Goal: Task Accomplishment & Management: Complete application form

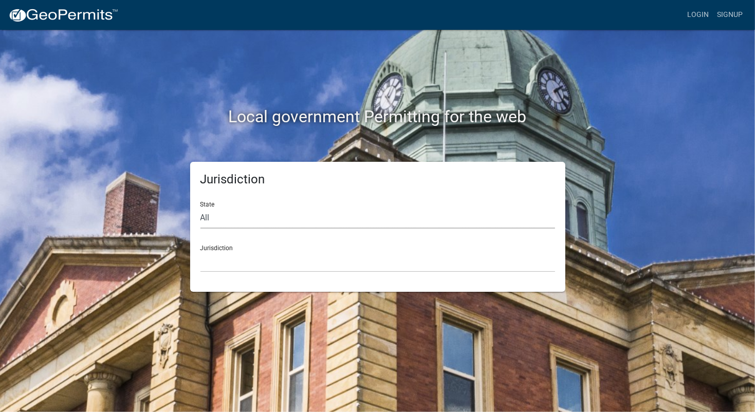
click at [248, 227] on select "All [US_STATE] [US_STATE] [US_STATE] [US_STATE] [US_STATE] [US_STATE] [US_STATE…" at bounding box center [377, 218] width 355 height 21
select select "[US_STATE]"
click at [200, 208] on select "All [US_STATE] [US_STATE] [US_STATE] [US_STATE] [US_STATE] [US_STATE] [US_STATE…" at bounding box center [377, 218] width 355 height 21
click at [224, 255] on select "City of [GEOGRAPHIC_DATA], [US_STATE] City of [GEOGRAPHIC_DATA], [US_STATE] Cit…" at bounding box center [377, 261] width 355 height 21
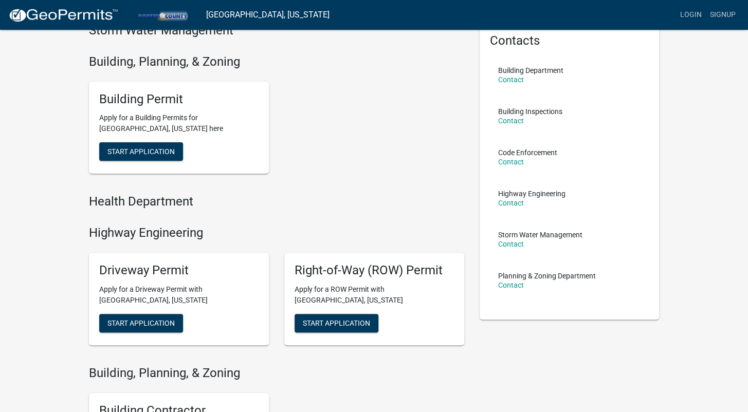
scroll to position [49, 0]
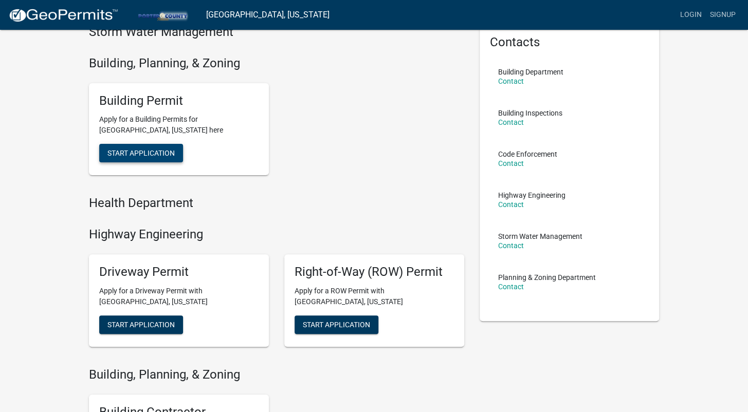
click at [140, 147] on button "Start Application" at bounding box center [141, 153] width 84 height 18
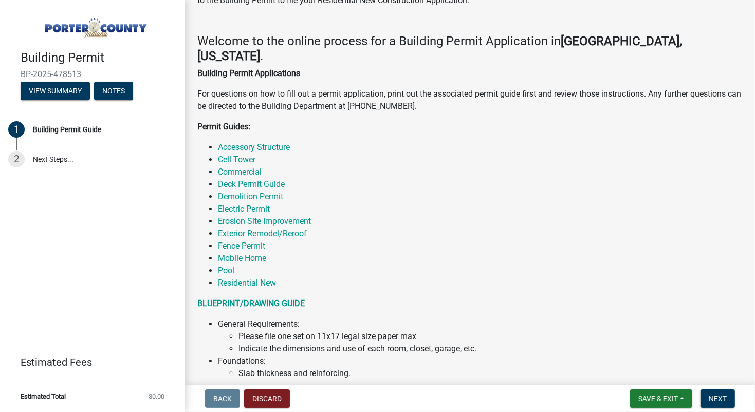
scroll to position [99, 0]
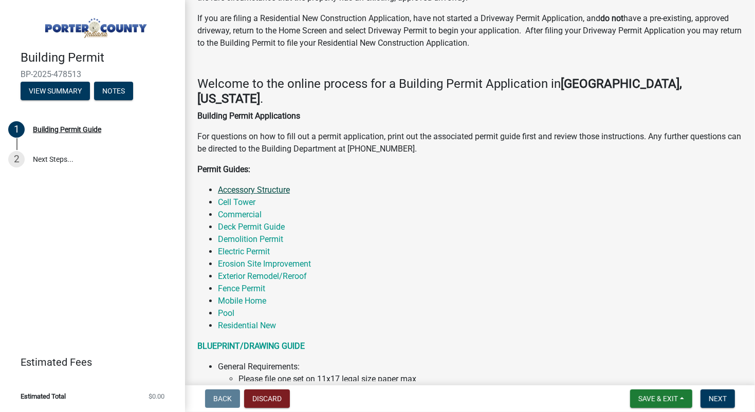
click at [241, 185] on link "Accessory Structure" at bounding box center [254, 190] width 72 height 10
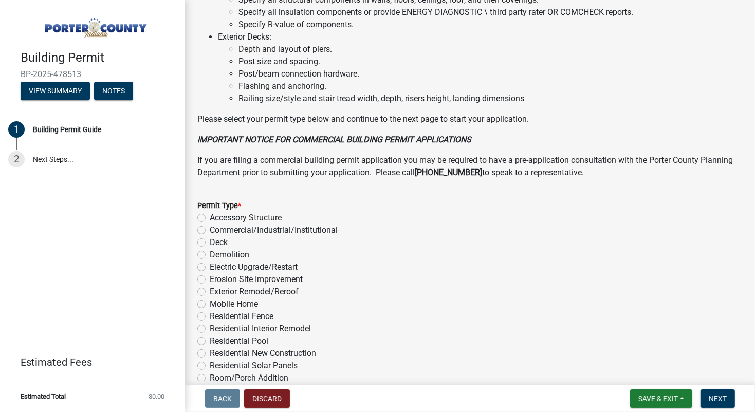
scroll to position [774, 0]
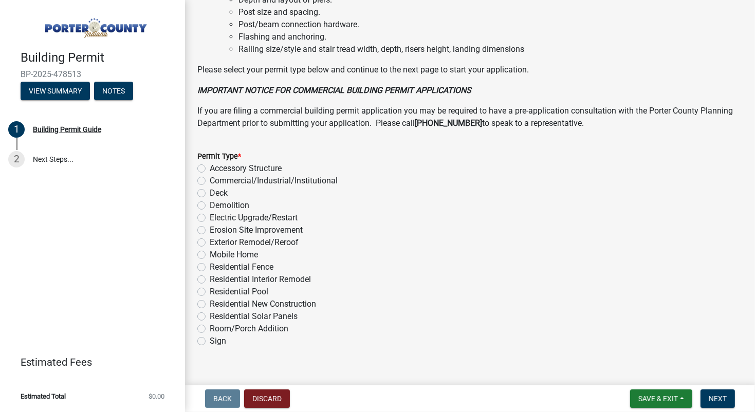
click at [210, 162] on label "Accessory Structure" at bounding box center [246, 168] width 72 height 12
click at [210, 162] on input "Accessory Structure" at bounding box center [213, 165] width 7 height 7
radio input "true"
click at [721, 398] on span "Next" at bounding box center [718, 399] width 18 height 8
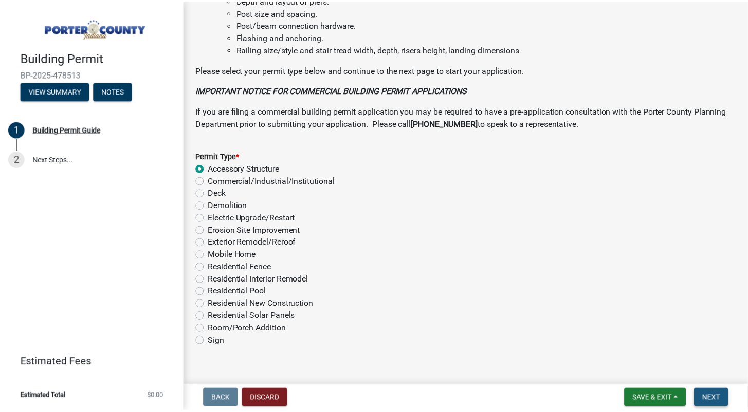
scroll to position [0, 0]
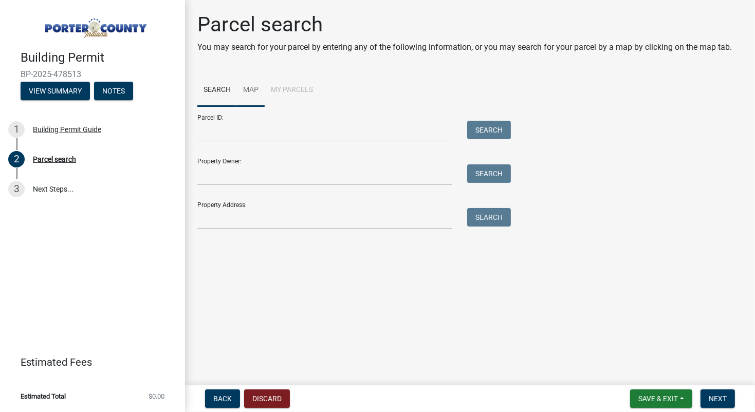
click at [251, 88] on link "Map" at bounding box center [251, 90] width 28 height 33
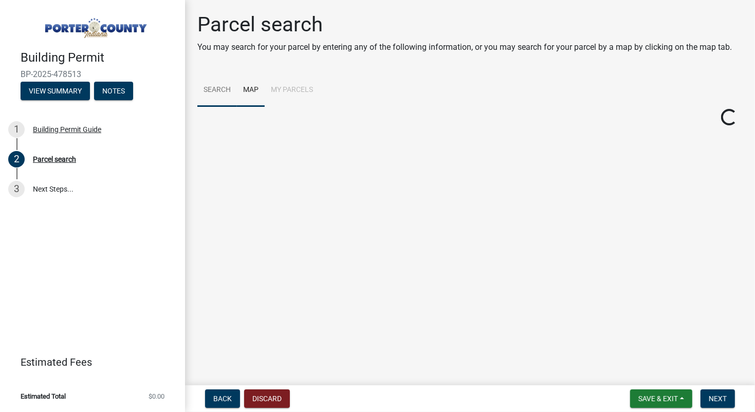
click at [213, 87] on link "Search" at bounding box center [217, 90] width 40 height 33
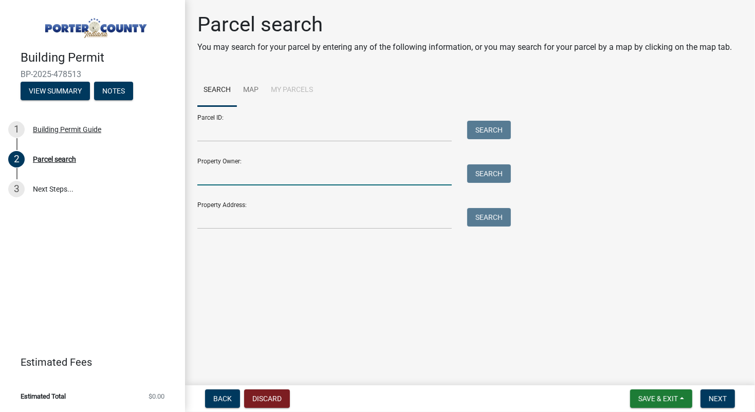
click at [244, 185] on input "Property Owner:" at bounding box center [324, 174] width 254 height 21
type input "[PERSON_NAME]"
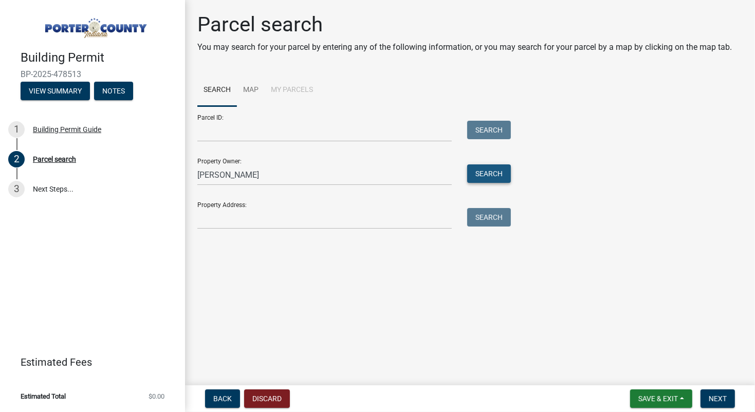
click at [502, 176] on button "Search" at bounding box center [489, 173] width 44 height 18
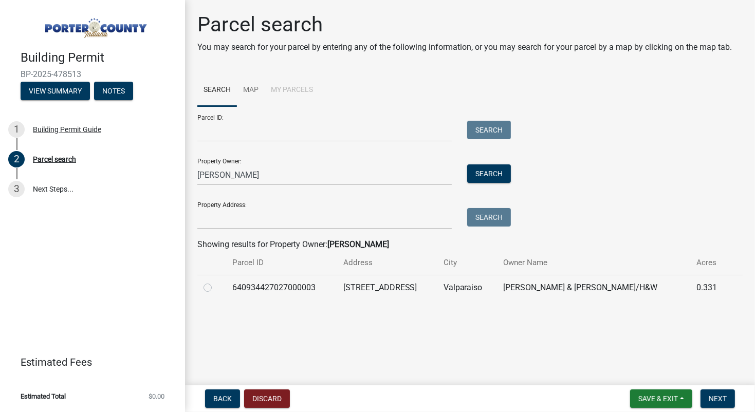
click at [213, 286] on div at bounding box center [211, 288] width 16 height 12
click at [216, 282] on label at bounding box center [216, 282] width 0 height 0
click at [216, 285] on input "radio" at bounding box center [219, 285] width 7 height 7
radio input "true"
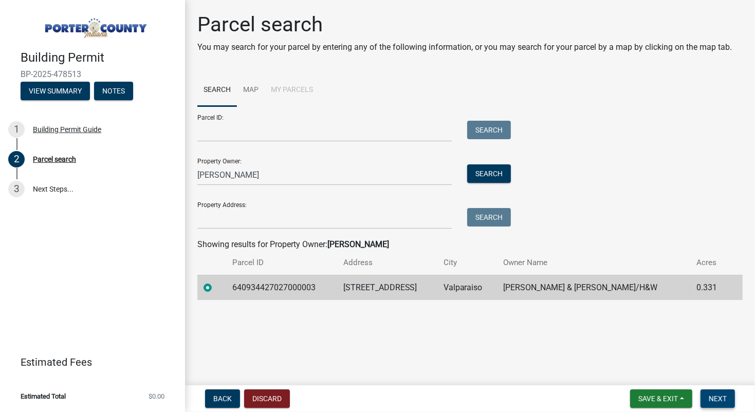
click at [717, 399] on span "Next" at bounding box center [718, 399] width 18 height 8
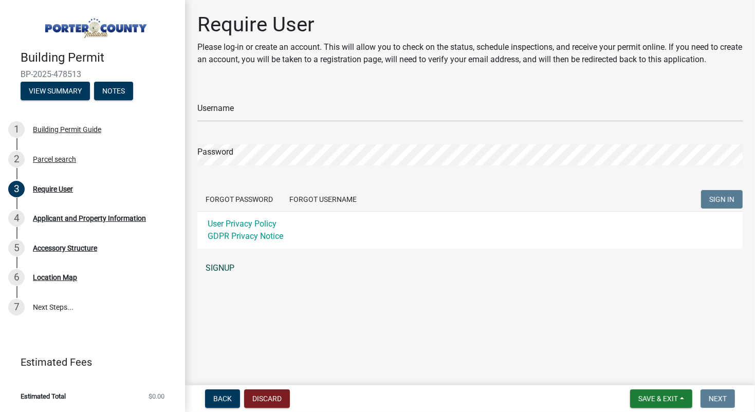
click at [226, 269] on link "SIGNUP" at bounding box center [469, 268] width 545 height 21
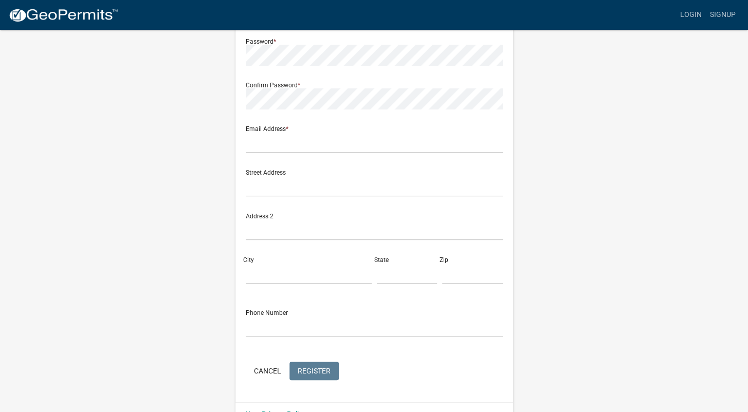
scroll to position [166, 0]
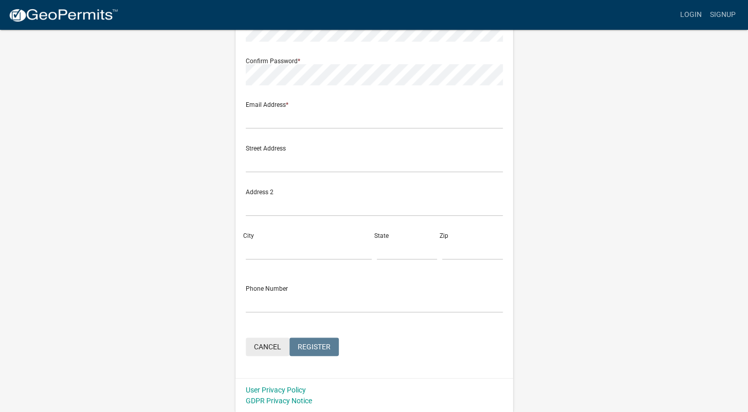
click at [273, 345] on button "Cancel" at bounding box center [268, 347] width 44 height 18
